Goal: Task Accomplishment & Management: Complete application form

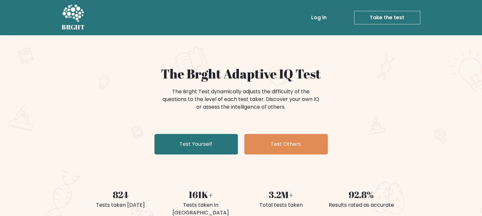
click at [399, 18] on link "Take the test" at bounding box center [387, 17] width 66 height 13
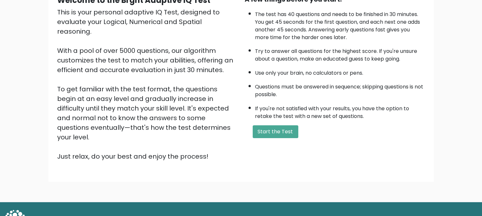
scroll to position [77, 0]
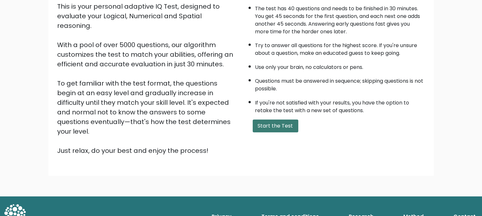
click at [278, 126] on button "Start the Test" at bounding box center [276, 126] width 46 height 13
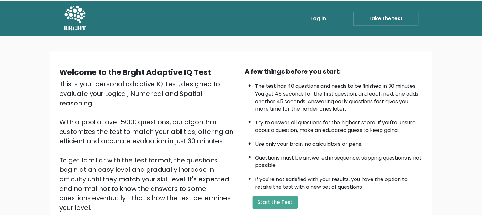
scroll to position [77, 0]
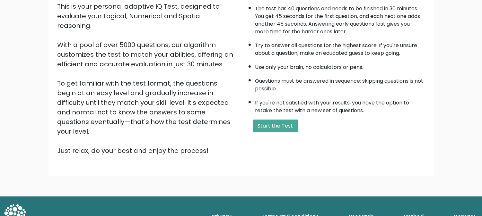
click at [176, 77] on div "This is your personal adaptive IQ Test, designed to evaluate your Logical, Nume…" at bounding box center [147, 79] width 180 height 154
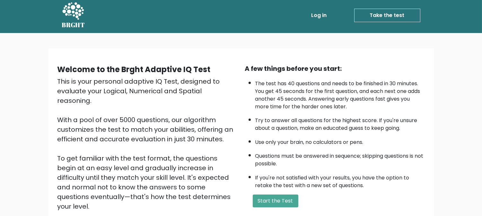
scroll to position [0, 0]
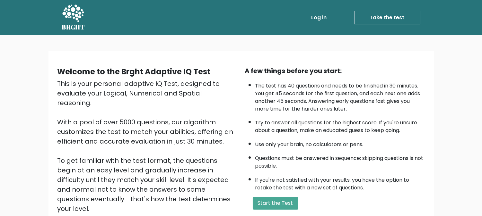
click at [371, 18] on link "Take the test" at bounding box center [387, 17] width 66 height 13
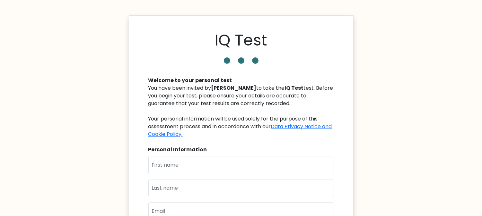
scroll to position [71, 0]
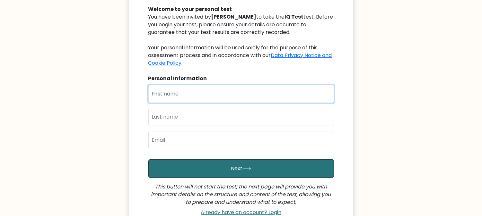
click at [229, 100] on input "text" at bounding box center [240, 94] width 185 height 18
type input "[PERSON_NAME]"
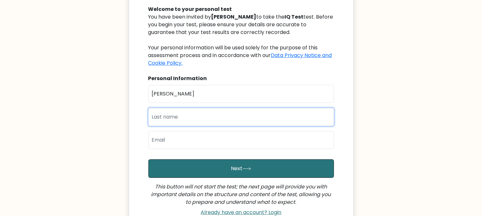
click at [211, 117] on input "text" at bounding box center [240, 117] width 185 height 18
type input "Mutiara"
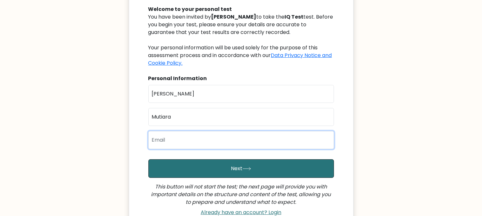
click at [196, 142] on input "email" at bounding box center [240, 140] width 185 height 18
type input "nidyamutiarar@gmail.com"
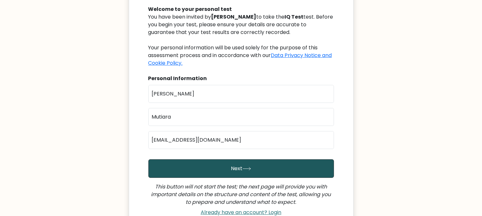
click at [229, 177] on button "Next" at bounding box center [240, 168] width 185 height 19
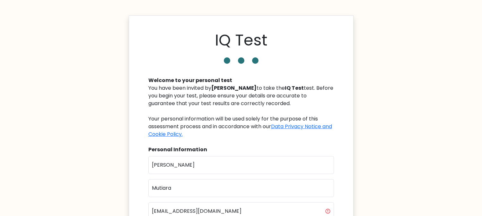
scroll to position [71, 0]
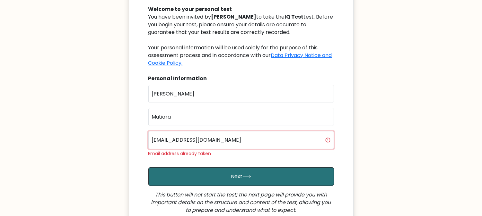
click at [189, 140] on input "nidyamutiarar@gmail.com" at bounding box center [240, 140] width 185 height 18
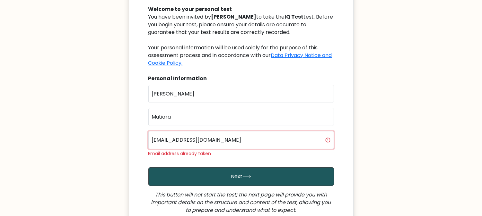
type input "nidyamutiararq@gmail.com"
click at [215, 174] on button "Next" at bounding box center [240, 177] width 185 height 19
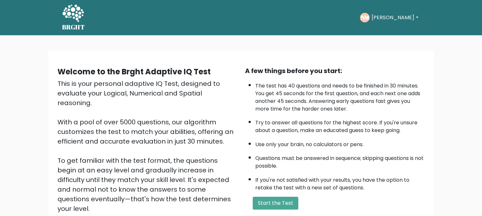
scroll to position [77, 0]
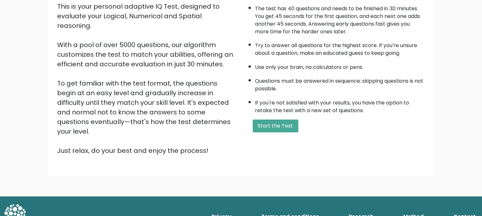
click at [284, 129] on button "Start the Test" at bounding box center [276, 126] width 46 height 13
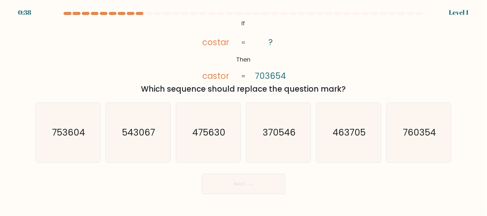
click at [105, 44] on div "@import url('https://fonts.googleapis.com/css?family=Abril+Fatface:400,100,100i…" at bounding box center [244, 56] width 424 height 77
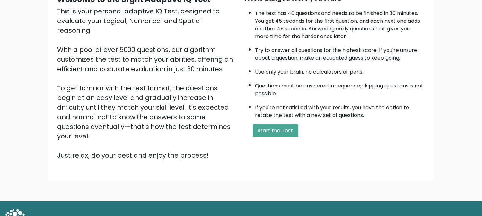
scroll to position [77, 0]
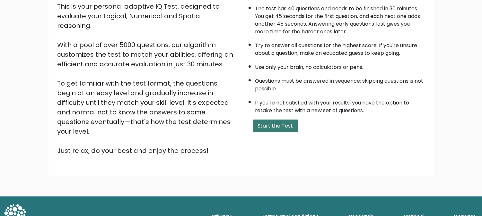
click at [265, 131] on button "Start the Test" at bounding box center [276, 126] width 46 height 13
